Goal: Navigation & Orientation: Go to known website

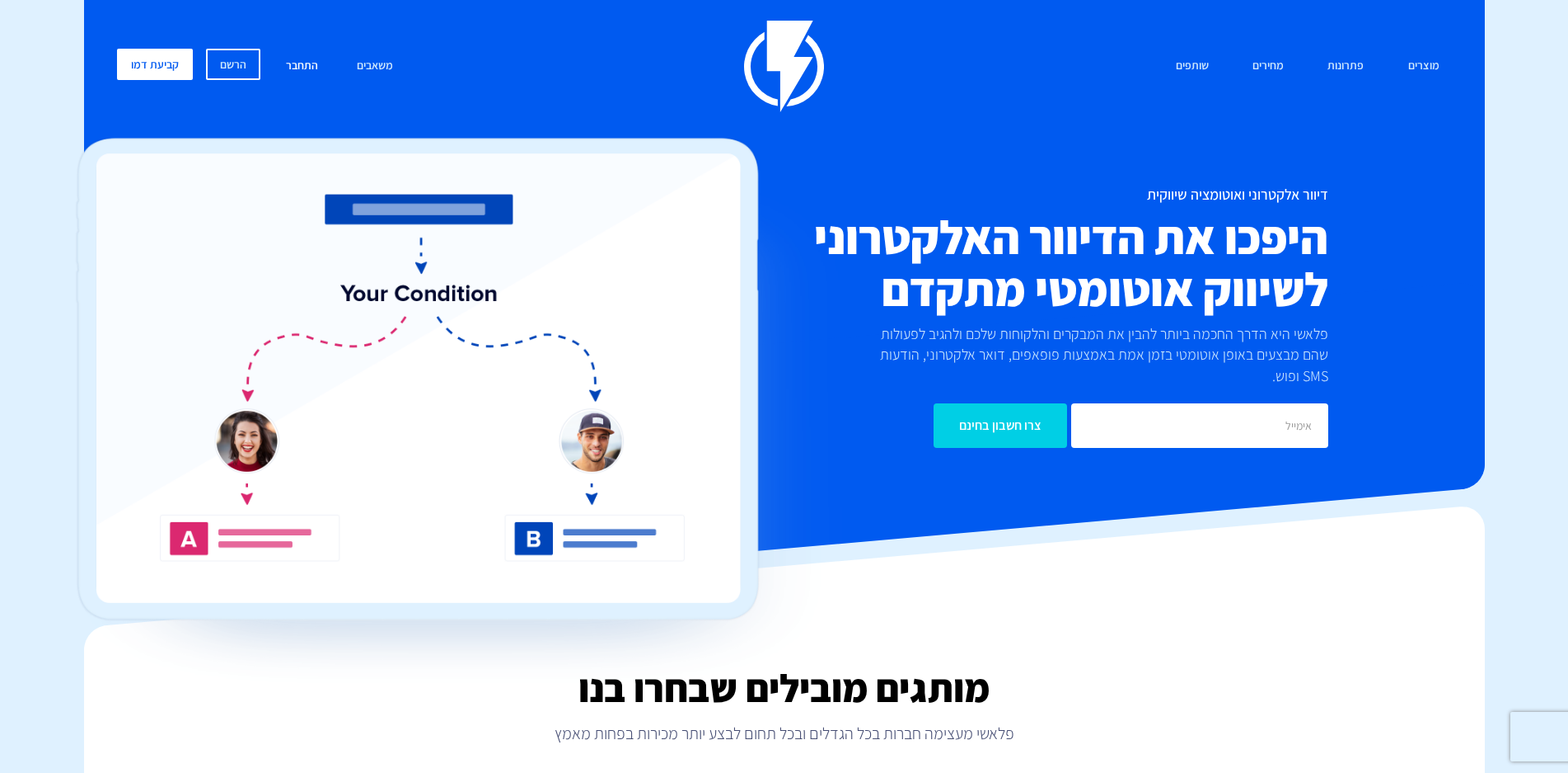
click at [302, 61] on link "התחבר" at bounding box center [302, 66] width 57 height 36
